Goal: Go to known website: Access a specific website the user already knows

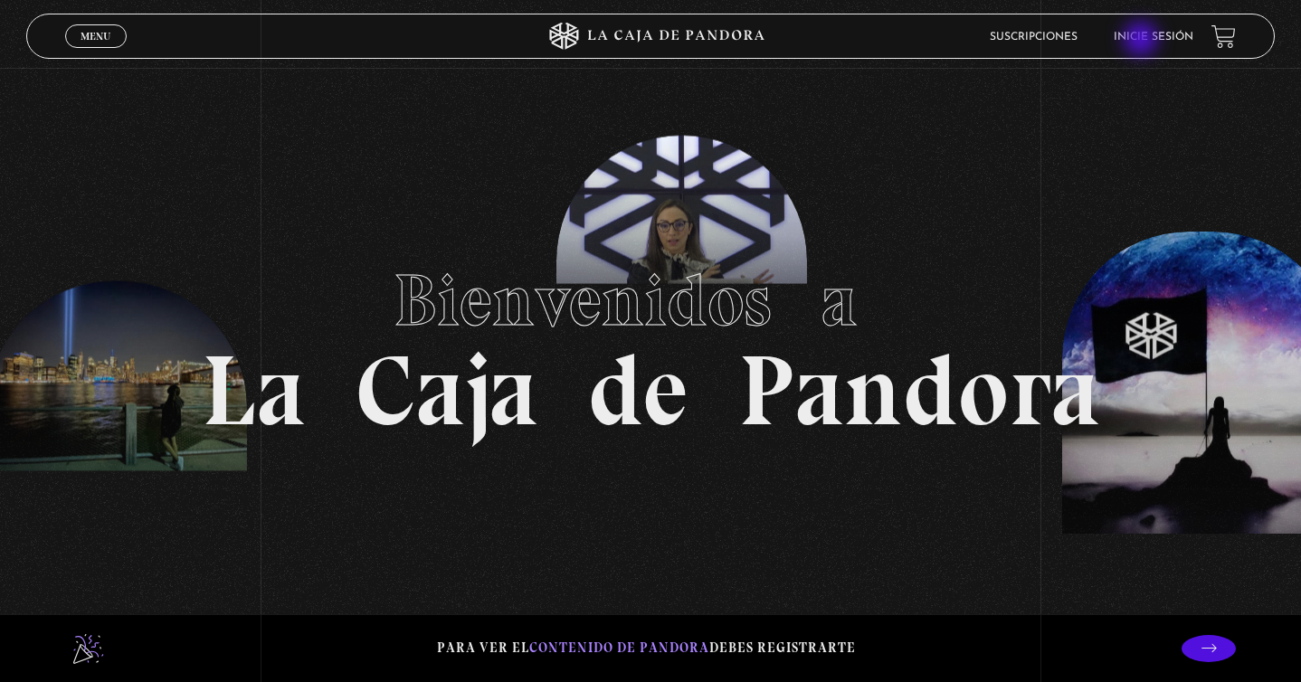
click at [1142, 41] on link "Inicie sesión" at bounding box center [1154, 37] width 80 height 11
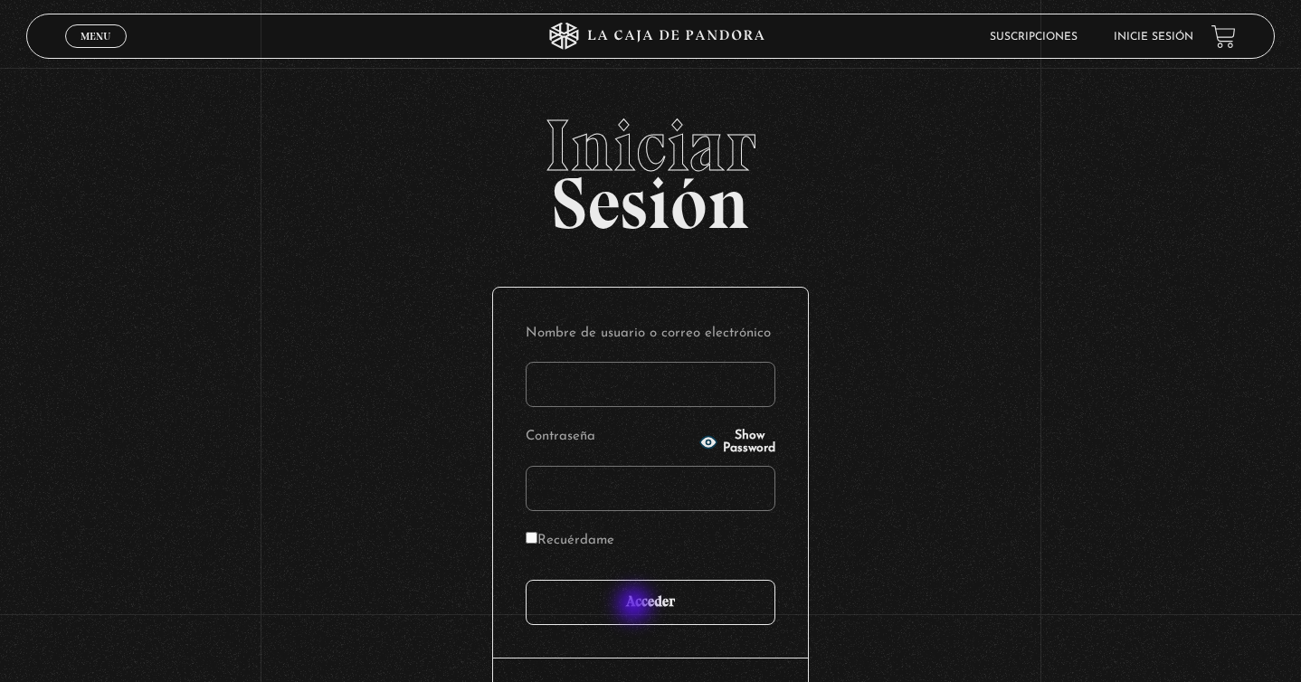
type input "[EMAIL_ADDRESS][DOMAIN_NAME]"
click at [636, 606] on input "Acceder" at bounding box center [651, 602] width 250 height 45
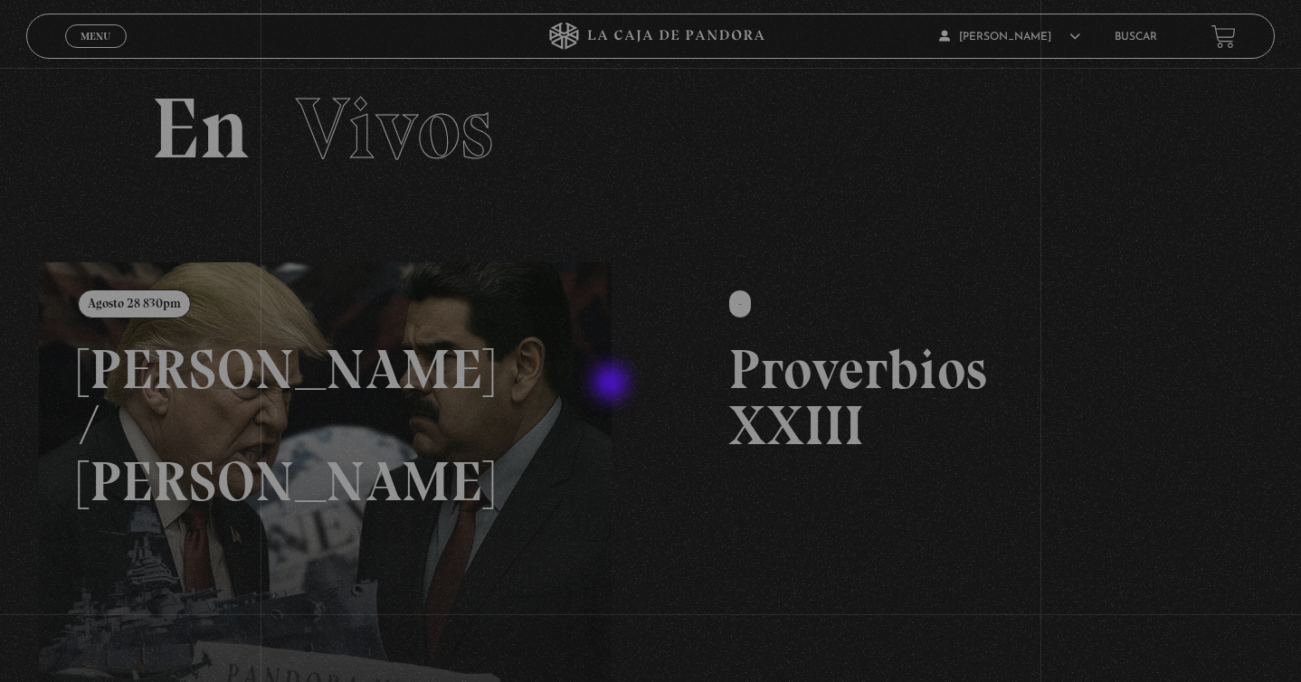
scroll to position [25, 0]
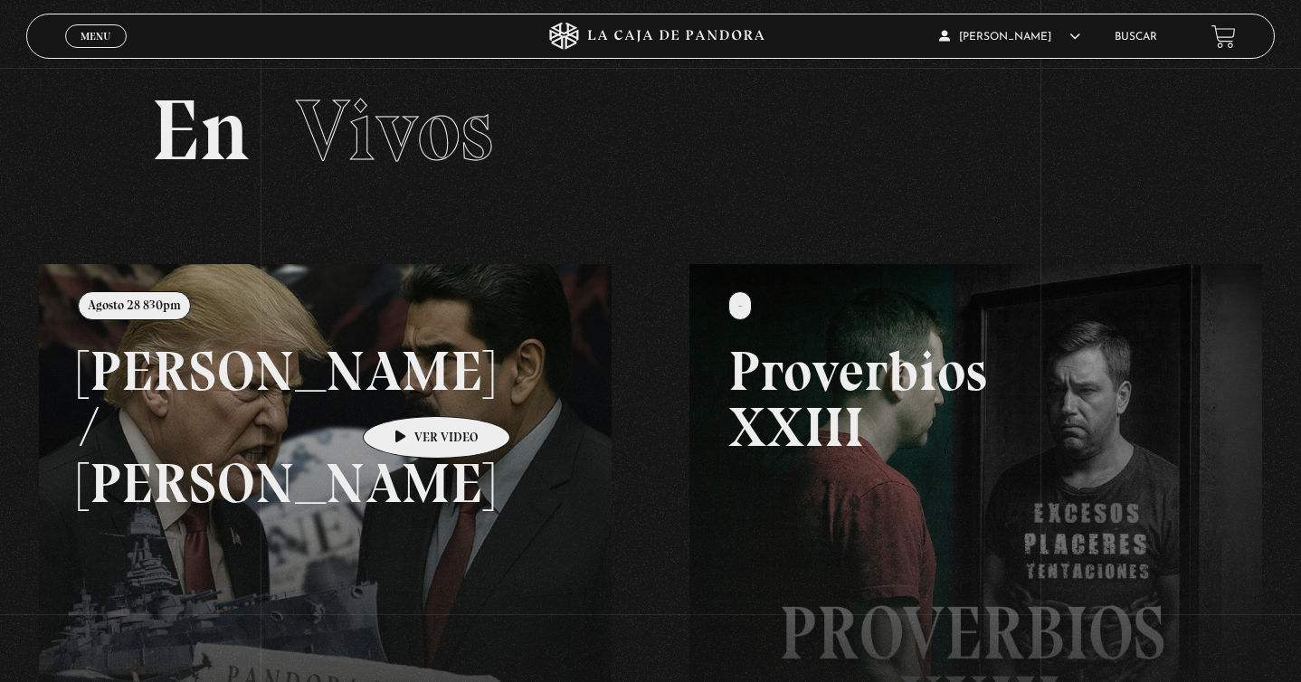
click at [406, 389] on link at bounding box center [689, 605] width 1301 height 682
